Goal: Task Accomplishment & Management: Manage account settings

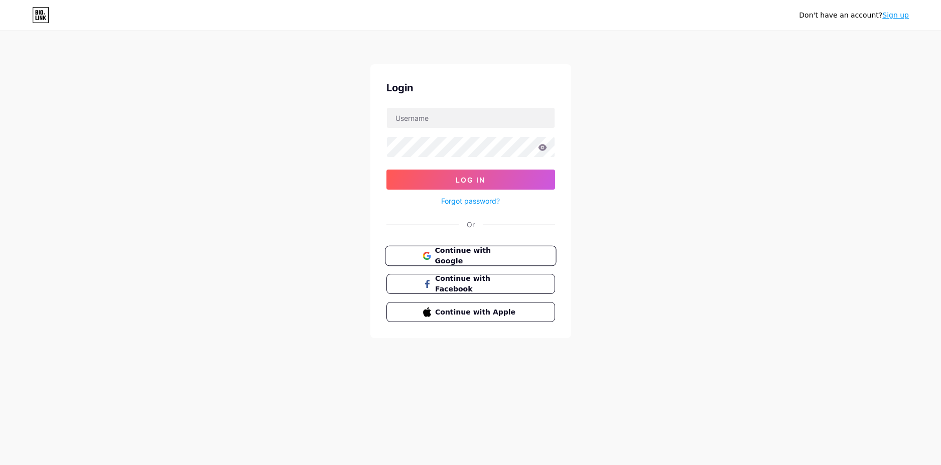
click at [449, 246] on button "Continue with Google" at bounding box center [470, 256] width 171 height 21
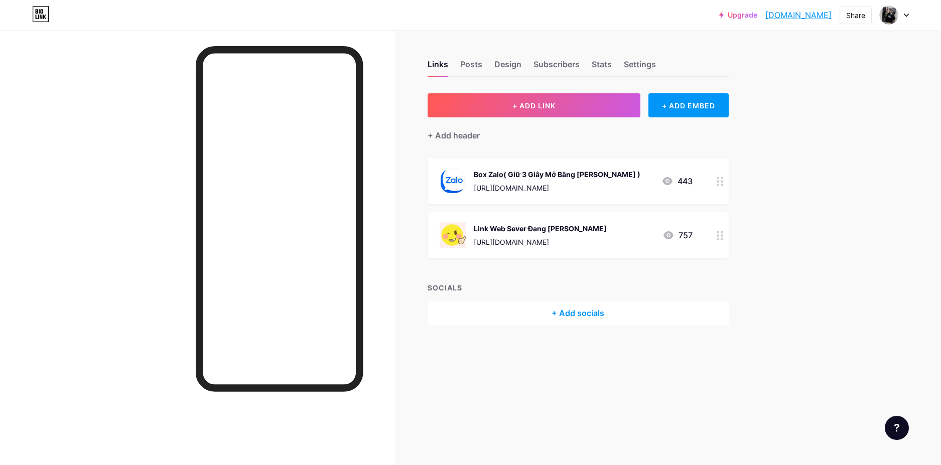
click at [722, 180] on circle at bounding box center [721, 181] width 3 height 3
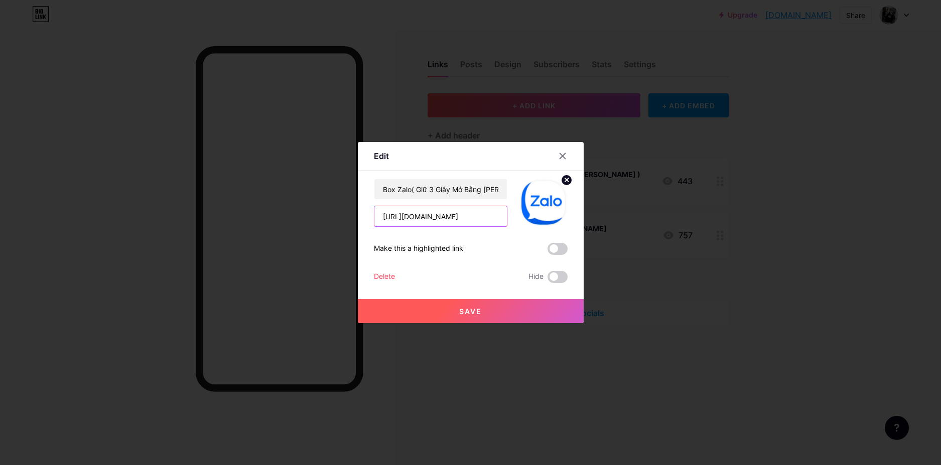
drag, startPoint x: 495, startPoint y: 213, endPoint x: 309, endPoint y: 213, distance: 185.6
click at [313, 213] on div "Edit Content YouTube Play YouTube video without leaving your page. ADD Vimeo Pl…" at bounding box center [470, 232] width 941 height 465
click at [67, 217] on div at bounding box center [470, 232] width 941 height 465
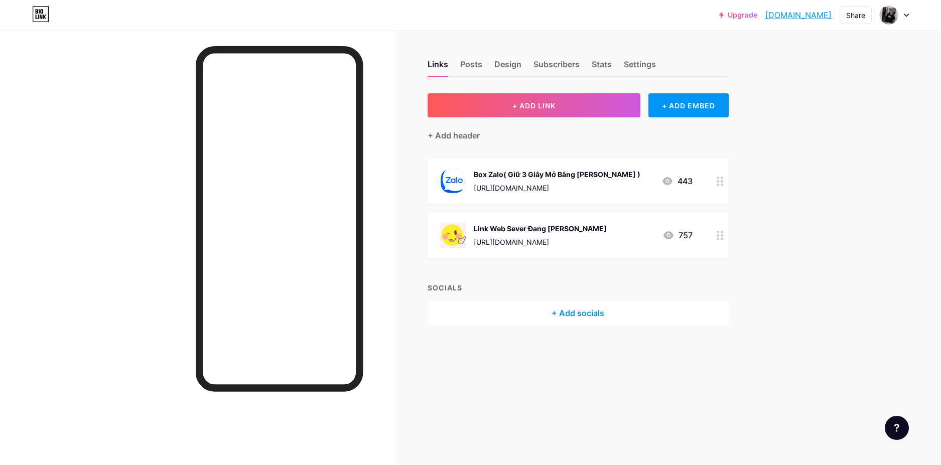
click at [719, 183] on icon at bounding box center [719, 182] width 7 height 10
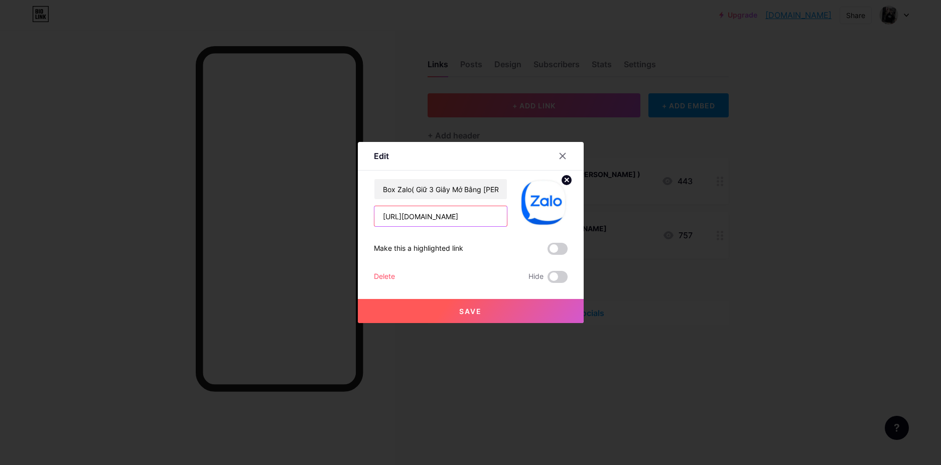
drag, startPoint x: 477, startPoint y: 216, endPoint x: 285, endPoint y: 243, distance: 193.5
click at [288, 241] on div "Edit Content YouTube Play YouTube video without leaving your page. ADD Vimeo Pl…" at bounding box center [470, 232] width 941 height 465
paste input "hlktto999"
type input "[URL][DOMAIN_NAME]"
click at [803, 249] on div at bounding box center [470, 232] width 941 height 465
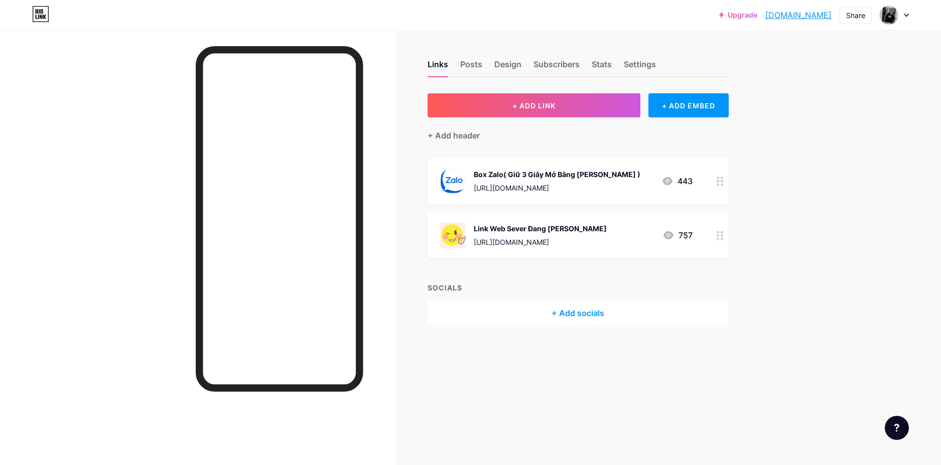
click at [714, 236] on div at bounding box center [719, 235] width 17 height 46
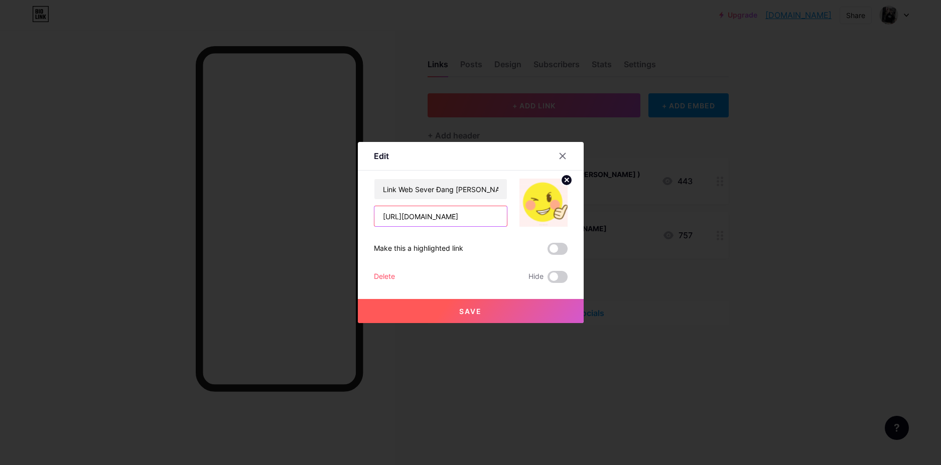
drag, startPoint x: 454, startPoint y: 217, endPoint x: 418, endPoint y: 217, distance: 35.1
click at [418, 217] on input "[URL][DOMAIN_NAME]" at bounding box center [440, 216] width 132 height 20
type input "[URL][DOMAIN_NAME]"
click at [481, 310] on span "Save" at bounding box center [470, 311] width 23 height 9
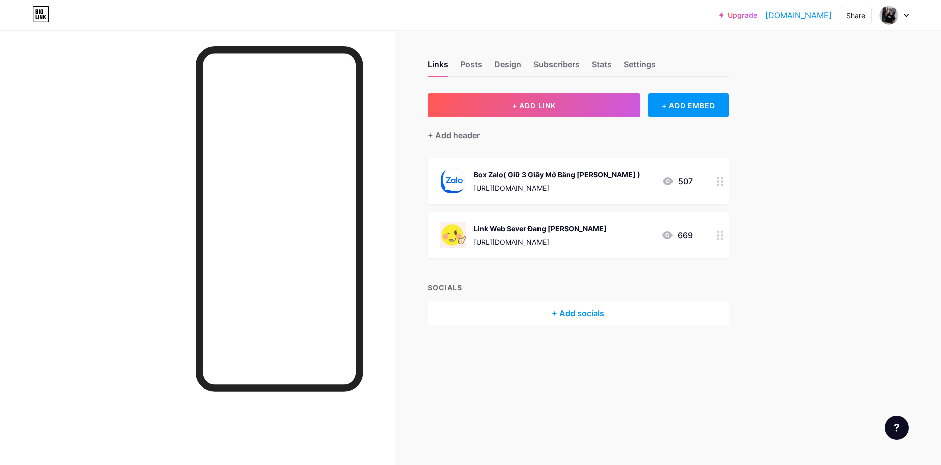
click at [807, 17] on link "[DOMAIN_NAME]" at bounding box center [798, 15] width 66 height 12
click at [713, 182] on div at bounding box center [719, 181] width 17 height 46
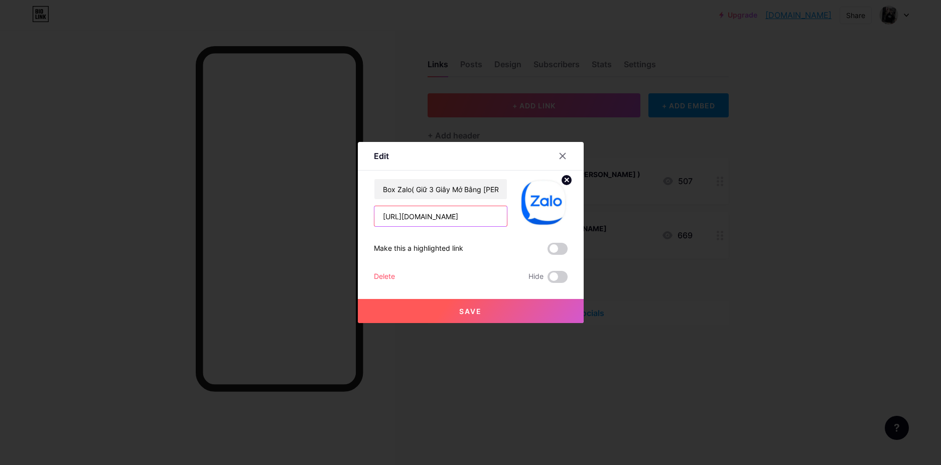
drag, startPoint x: 489, startPoint y: 214, endPoint x: 313, endPoint y: 237, distance: 177.7
click at [341, 228] on div "Edit Content YouTube Play YouTube video without leaving your page. ADD Vimeo Pl…" at bounding box center [470, 232] width 941 height 465
paste input "hlktto999"
type input "[URL][DOMAIN_NAME]"
click at [459, 311] on button "Save" at bounding box center [471, 311] width 226 height 24
